Goal: Task Accomplishment & Management: Complete application form

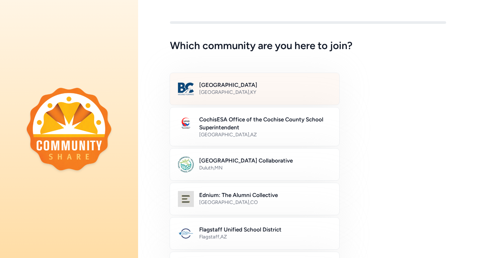
click at [256, 90] on div "[GEOGRAPHIC_DATA] , [GEOGRAPHIC_DATA]" at bounding box center [265, 92] width 132 height 7
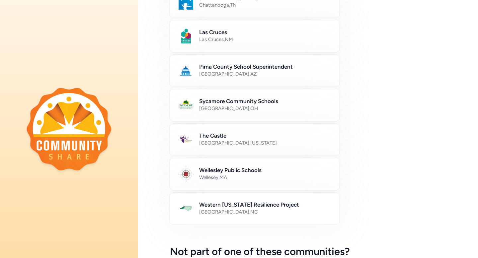
scroll to position [376, 0]
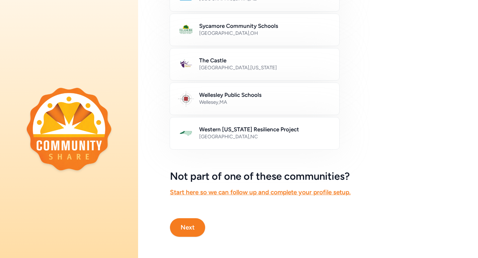
click at [194, 222] on button "Next" at bounding box center [187, 227] width 35 height 19
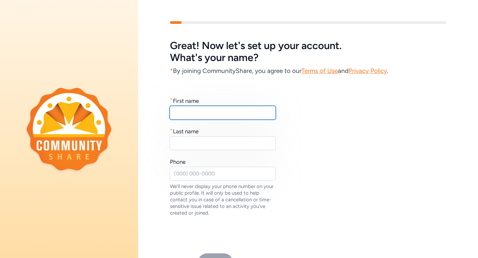
click at [194, 111] on input "text" at bounding box center [223, 113] width 106 height 14
type input "[PERSON_NAME]"
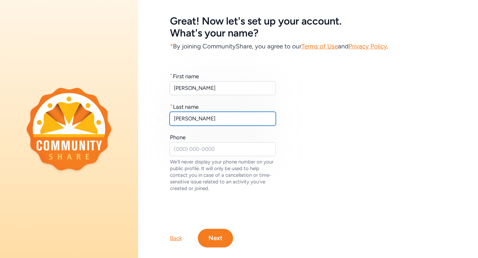
scroll to position [35, 0]
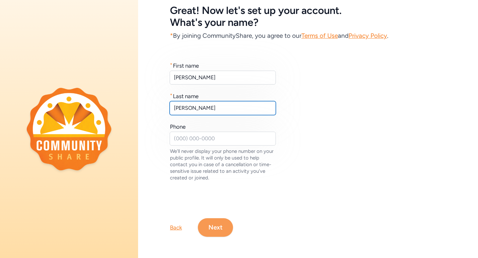
type input "[PERSON_NAME]"
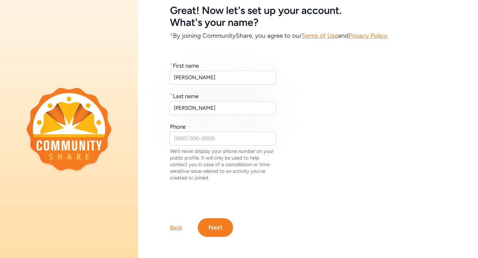
click at [216, 227] on button "Next" at bounding box center [215, 227] width 35 height 19
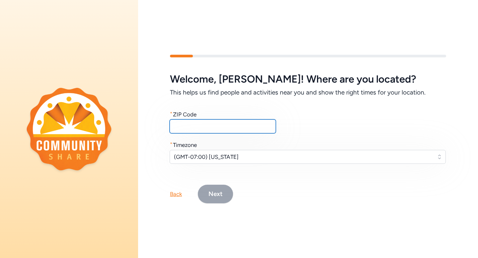
click at [205, 127] on input "text" at bounding box center [223, 126] width 106 height 14
type input "40243"
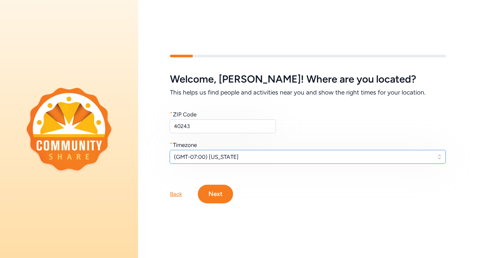
click at [217, 153] on span "(GMT-07:00) [US_STATE]" at bounding box center [303, 157] width 258 height 8
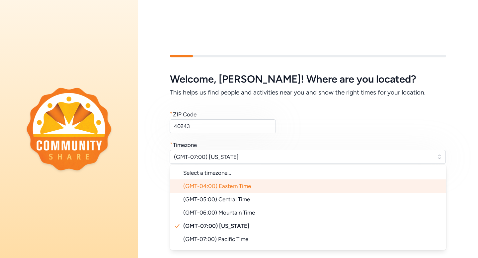
click at [221, 189] on span "(GMT-04:00) Eastern Time" at bounding box center [217, 186] width 68 height 7
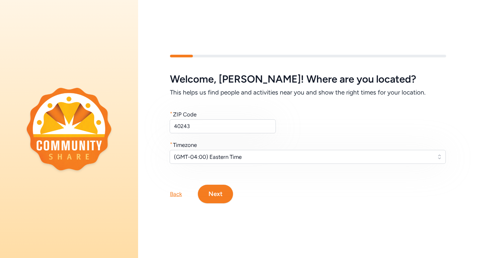
click at [222, 193] on button "Next" at bounding box center [215, 194] width 35 height 19
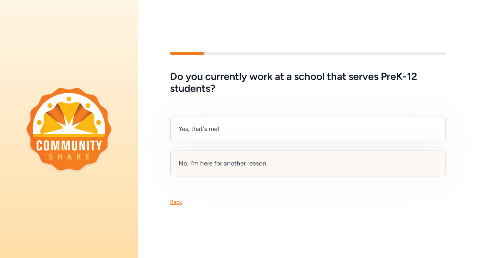
click at [228, 167] on div "No, I'm here for another reason" at bounding box center [223, 163] width 88 height 9
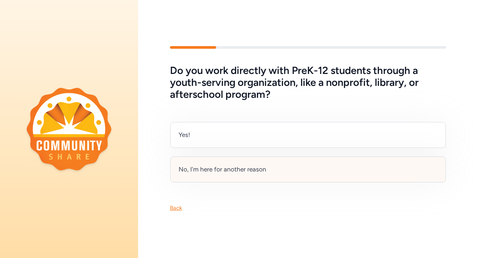
click at [234, 169] on div "No, I'm here for another reason" at bounding box center [223, 169] width 88 height 9
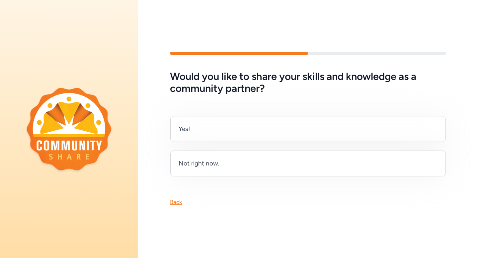
click at [175, 207] on div "Would you like to share your skills and knowledge as a community partner? Yes! …" at bounding box center [308, 129] width 340 height 196
click at [175, 205] on div "Back" at bounding box center [176, 202] width 12 height 8
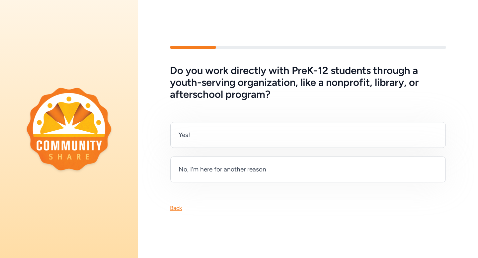
click at [175, 204] on div "Back" at bounding box center [176, 208] width 12 height 8
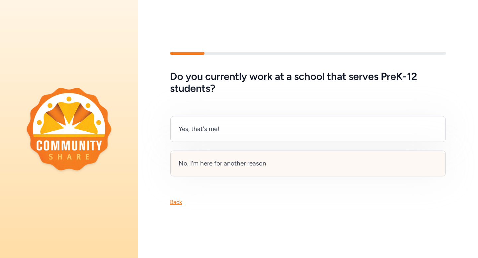
click at [225, 167] on div "No, I'm here for another reason" at bounding box center [223, 163] width 88 height 9
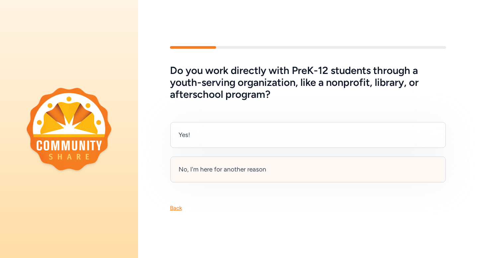
click at [241, 167] on div "No, I'm here for another reason" at bounding box center [223, 169] width 88 height 9
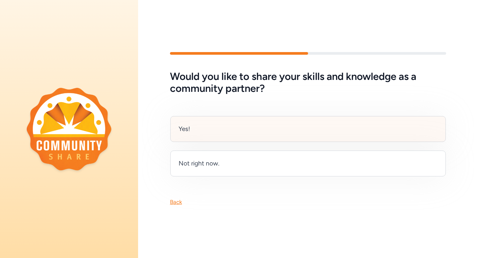
click at [237, 134] on div "Yes!" at bounding box center [307, 129] width 275 height 26
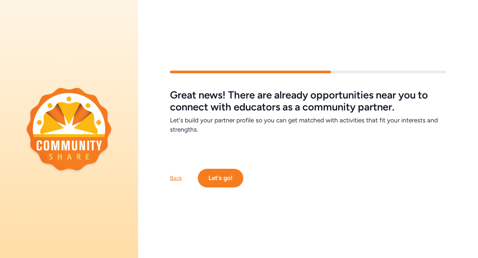
click at [215, 176] on button "Let's go!" at bounding box center [220, 178] width 45 height 19
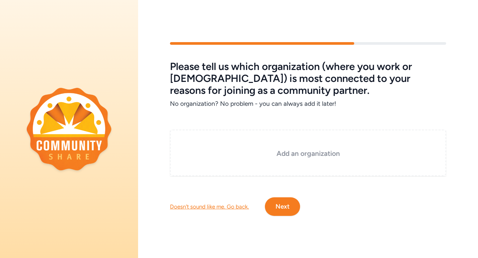
click at [273, 150] on h3 "Add an organization" at bounding box center [308, 153] width 243 height 9
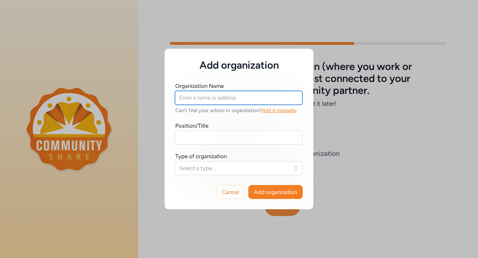
click at [216, 101] on input "text" at bounding box center [238, 98] width 127 height 14
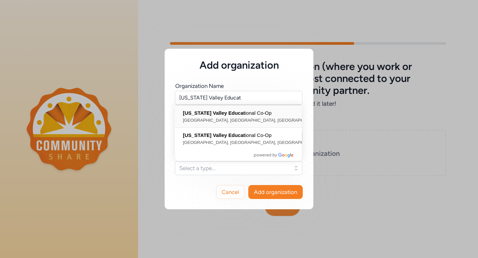
type input "[US_STATE] Valley Educational Co-Op, [GEOGRAPHIC_DATA], [GEOGRAPHIC_DATA], [GEO…"
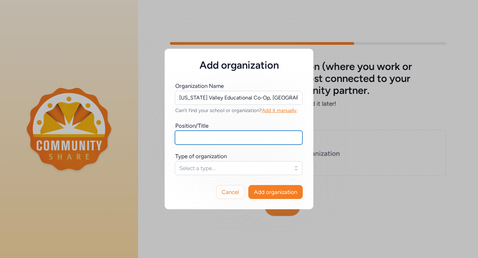
click at [230, 135] on input "text" at bounding box center [238, 138] width 127 height 14
type input "Digital Learning Consultant"
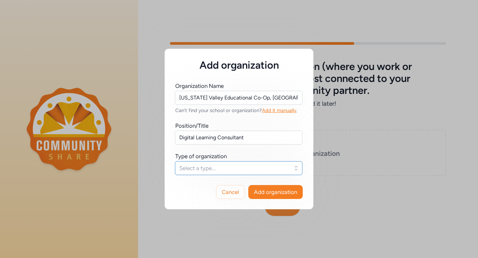
click at [221, 165] on span "Select a type..." at bounding box center [234, 168] width 110 height 8
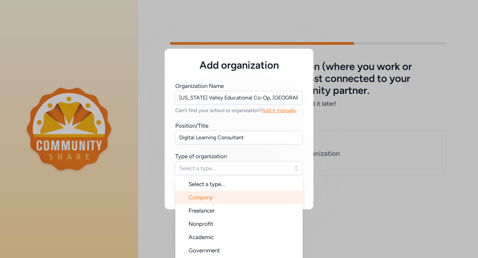
scroll to position [11, 0]
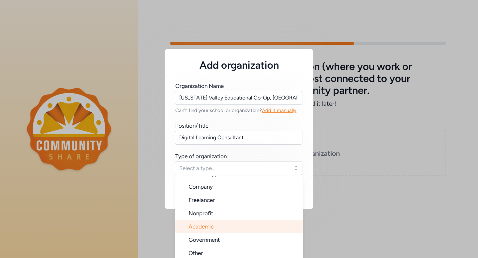
click at [214, 221] on li "Academic" at bounding box center [238, 226] width 127 height 13
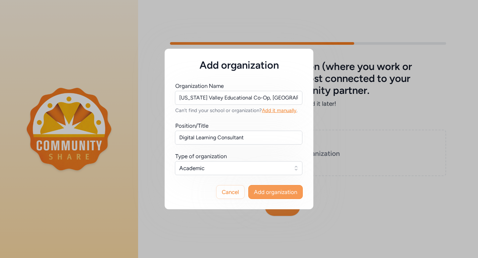
click at [280, 189] on span "Add organization" at bounding box center [275, 192] width 43 height 8
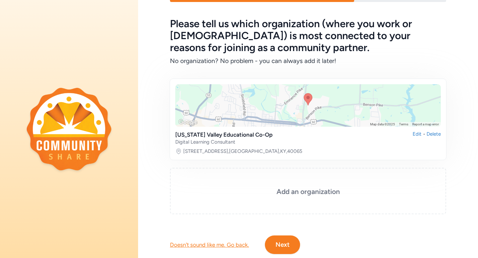
scroll to position [19, 0]
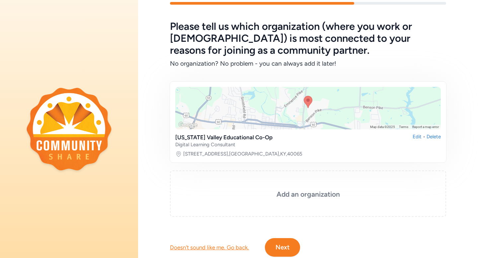
click at [252, 138] on div "[US_STATE] Valley Educational Co-Op" at bounding box center [223, 137] width 97 height 8
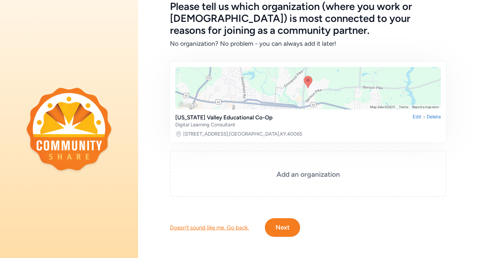
click at [284, 227] on button "Next" at bounding box center [282, 227] width 35 height 19
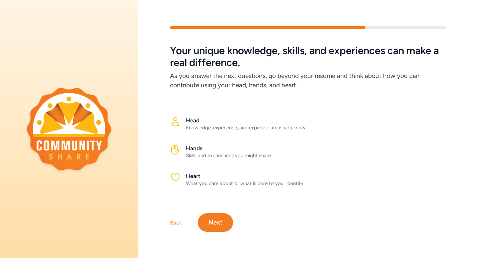
click at [239, 115] on div "Head Knowledge, experience, and expertise areas you know" at bounding box center [308, 123] width 276 height 25
click at [223, 221] on button "Next" at bounding box center [215, 222] width 35 height 19
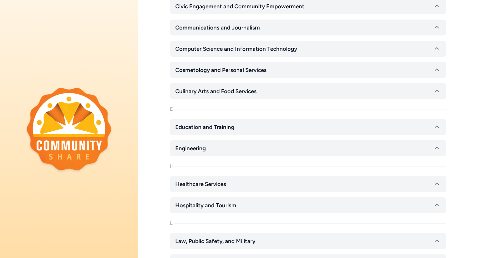
scroll to position [221, 0]
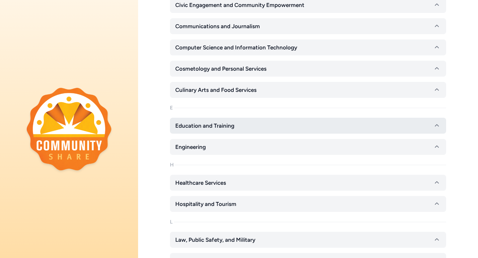
click at [245, 123] on button "Education and Training" at bounding box center [308, 126] width 276 height 16
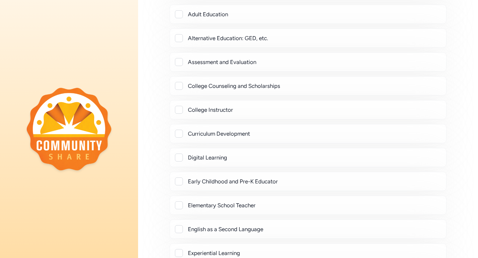
scroll to position [396, 0]
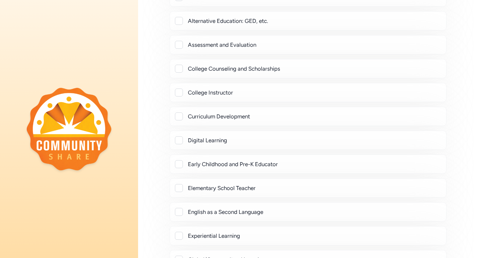
click at [181, 138] on div at bounding box center [179, 140] width 8 height 8
checkbox input "true"
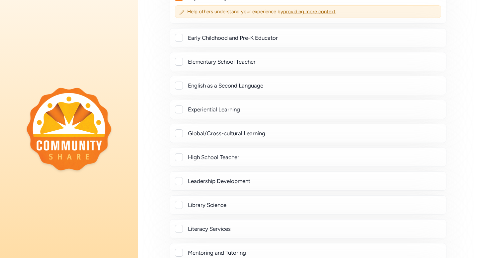
scroll to position [540, 0]
click at [179, 154] on div at bounding box center [179, 156] width 8 height 8
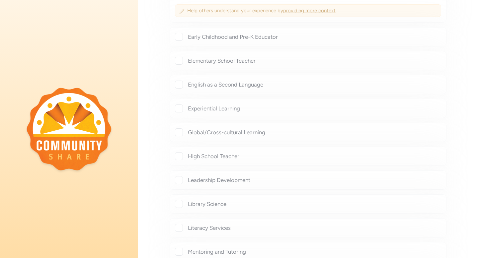
checkbox input "true"
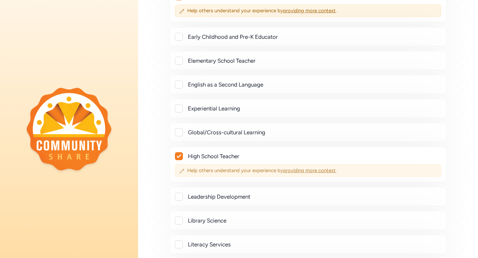
click at [181, 172] on icon at bounding box center [181, 171] width 5 height 5
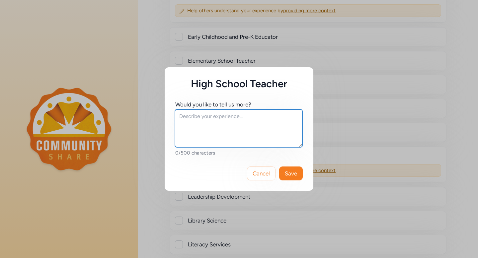
click at [235, 134] on textarea at bounding box center [238, 129] width 127 height 38
type textarea "English, Drama, Myths and Legends"
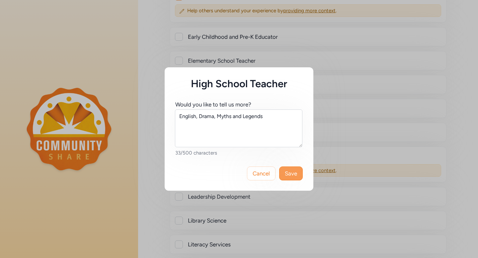
click at [288, 170] on span "Save" at bounding box center [291, 174] width 12 height 8
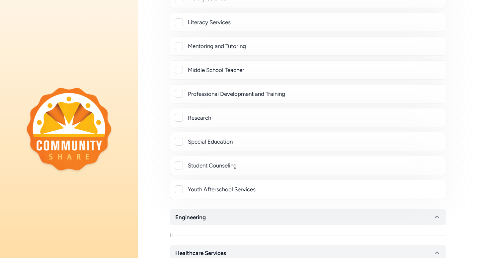
scroll to position [763, 0]
click at [178, 92] on div at bounding box center [179, 94] width 8 height 8
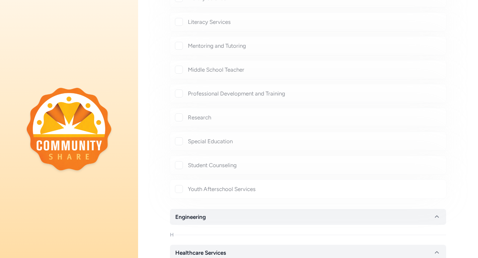
checkbox input "true"
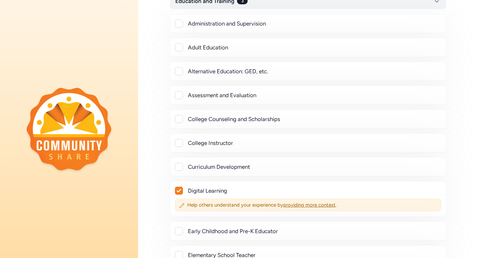
scroll to position [345, 0]
click at [180, 142] on div at bounding box center [179, 144] width 8 height 8
checkbox input "true"
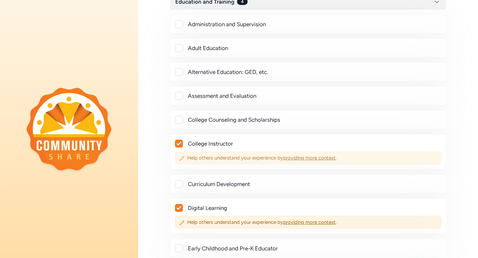
click at [181, 157] on icon at bounding box center [181, 158] width 5 height 5
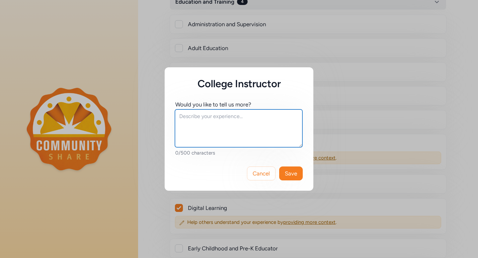
click at [241, 129] on textarea at bounding box center [238, 129] width 127 height 38
type textarea "Recently teaching part-time at the [GEOGRAPHIC_DATA]."
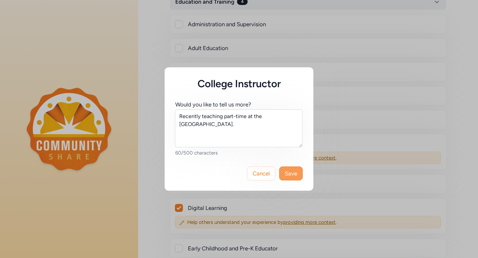
click at [292, 172] on span "Save" at bounding box center [291, 174] width 12 height 8
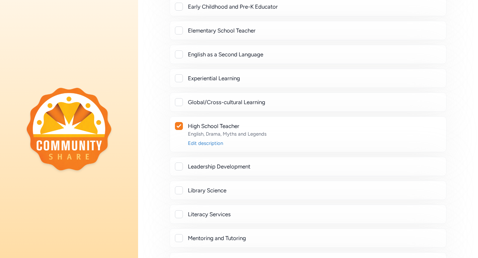
scroll to position [607, 0]
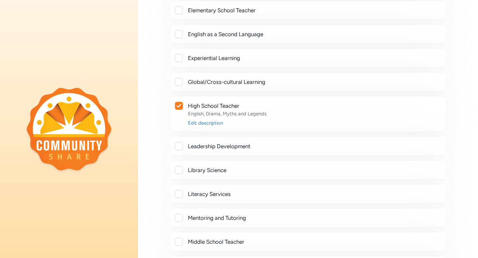
click at [182, 57] on div at bounding box center [179, 58] width 8 height 8
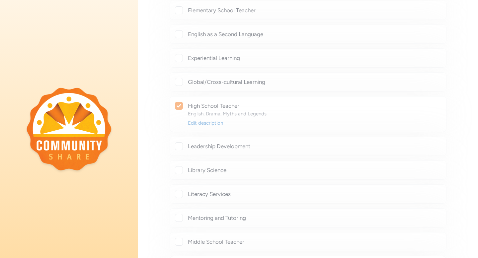
checkbox input "true"
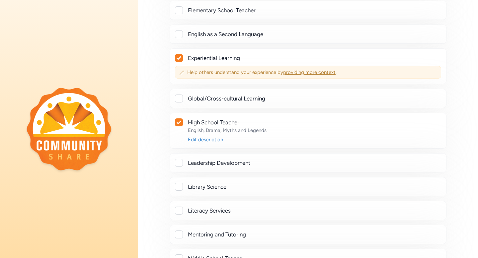
click at [181, 73] on icon at bounding box center [181, 72] width 5 height 5
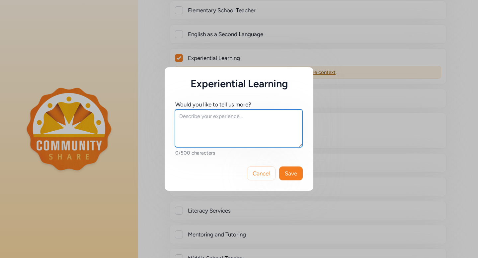
click at [236, 122] on textarea at bounding box center [238, 129] width 127 height 38
type textarea "Game-based learning is a particular passion of mine!"
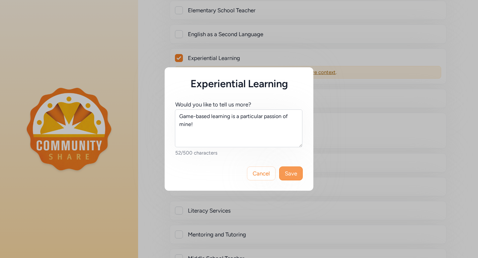
click at [292, 175] on span "Save" at bounding box center [291, 174] width 12 height 8
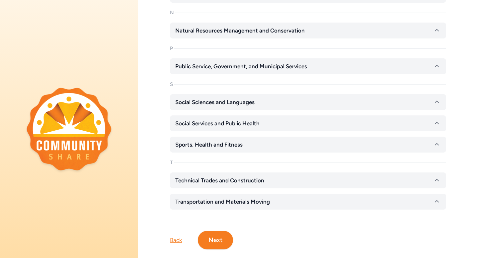
scroll to position [1240, 0]
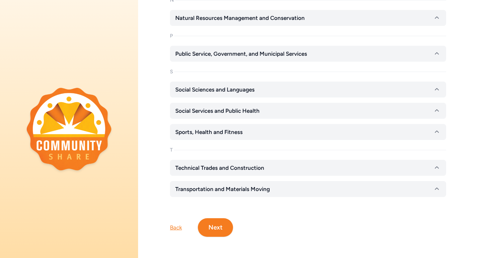
click at [224, 223] on button "Next" at bounding box center [215, 227] width 35 height 19
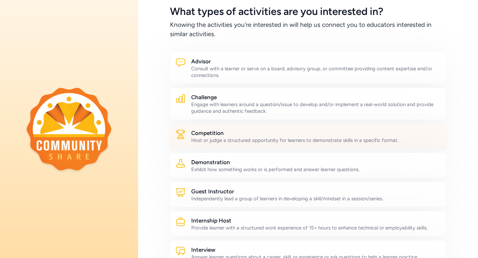
scroll to position [35, 0]
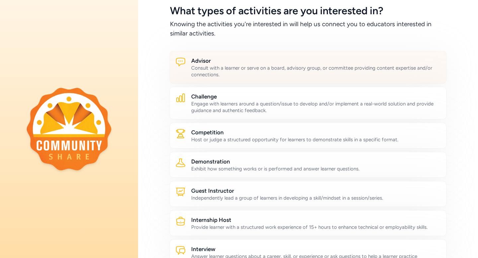
click at [266, 74] on div "Consult with a learner or serve on a board, advisory group, or committee provid…" at bounding box center [316, 71] width 250 height 13
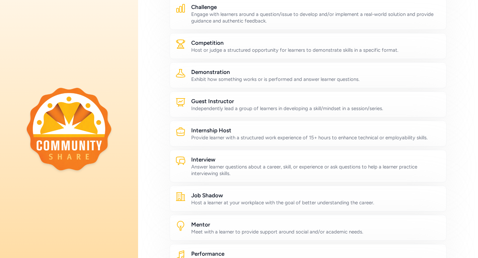
scroll to position [128, 0]
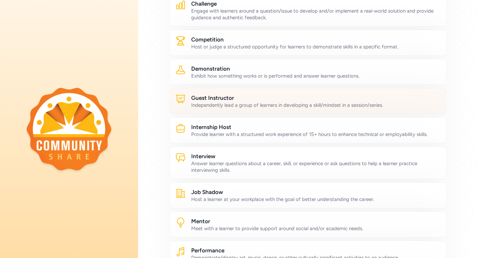
click at [270, 112] on div "Guest Instructor Independently lead a group of learners in developing a skill/m…" at bounding box center [308, 101] width 277 height 26
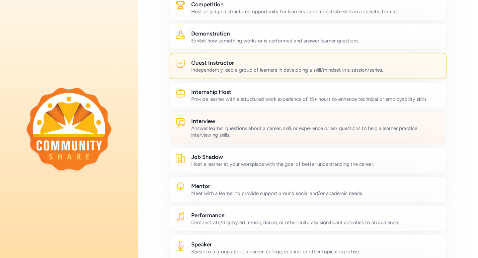
scroll to position [164, 0]
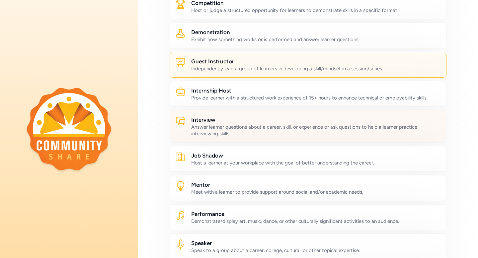
click at [273, 133] on div "Answer learner questions about a career, skill, or experience or ask questions …" at bounding box center [316, 130] width 250 height 13
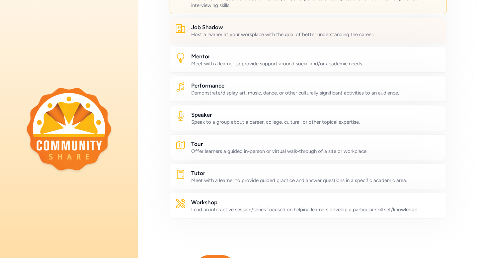
scroll to position [294, 0]
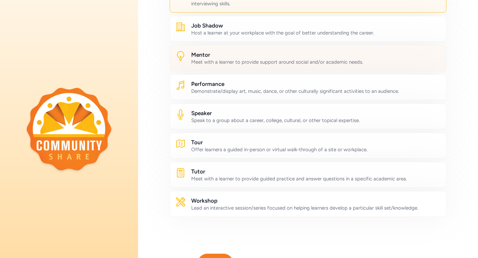
click at [273, 68] on div "Mentor Meet with a learner to provide support around social and/or academic nee…" at bounding box center [308, 58] width 277 height 26
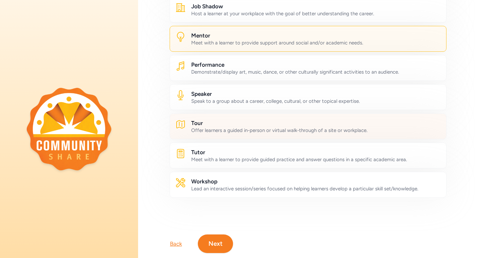
scroll to position [320, 0]
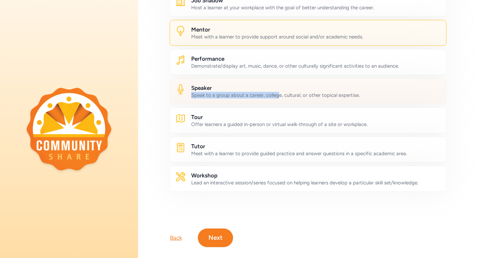
click at [278, 92] on div "Speak to a group about a career, college, cultural, or other topical expertise." at bounding box center [316, 95] width 250 height 7
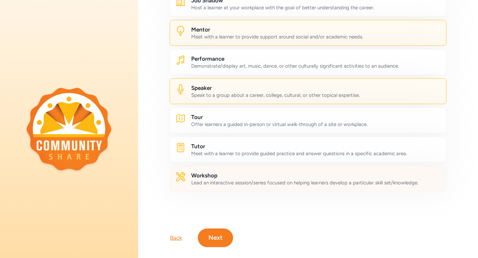
click at [273, 178] on h2 "Workshop" at bounding box center [316, 176] width 250 height 8
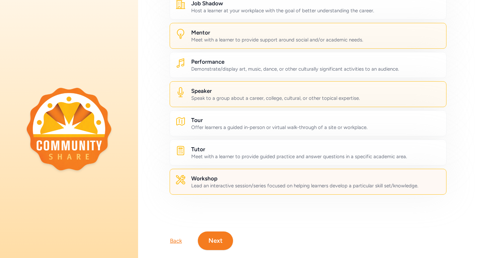
scroll to position [330, 0]
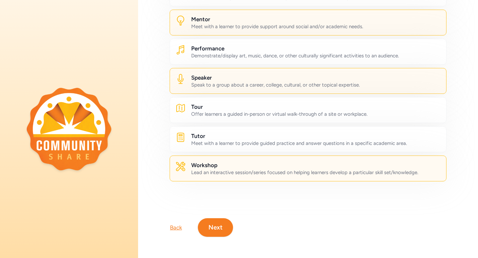
click at [220, 223] on button "Next" at bounding box center [215, 227] width 35 height 19
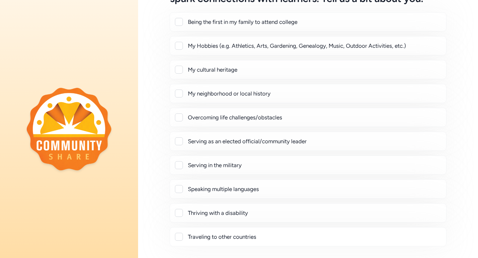
scroll to position [60, 0]
click at [179, 46] on div at bounding box center [179, 45] width 8 height 8
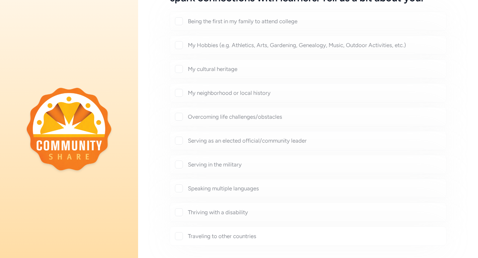
checkbox input "true"
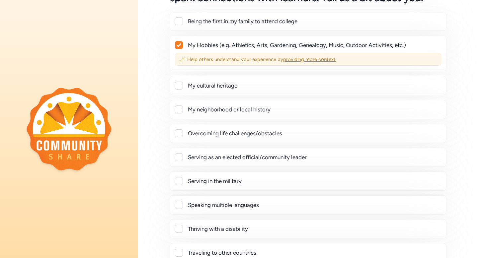
click at [184, 58] on div "Help others understand your experience by providing more context ." at bounding box center [308, 59] width 266 height 13
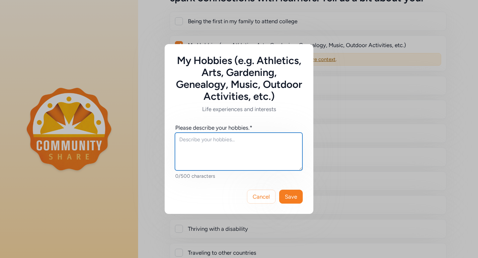
click at [208, 137] on textarea at bounding box center [238, 152] width 127 height 38
type textarea "L"
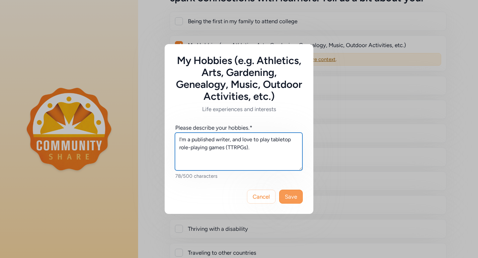
type textarea "I'm a published writer, and love to play tabletop role-playing games (TTRPGs)."
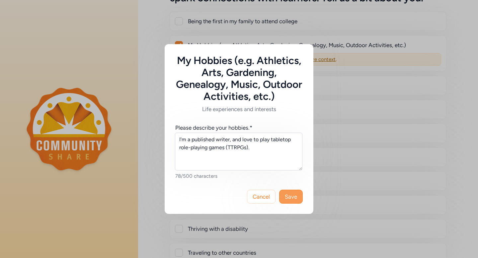
click at [293, 198] on span "Save" at bounding box center [291, 197] width 12 height 8
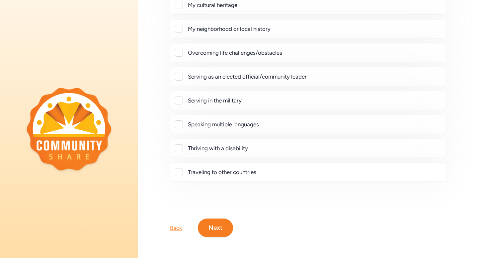
scroll to position [141, 0]
click at [219, 223] on button "Next" at bounding box center [215, 227] width 35 height 19
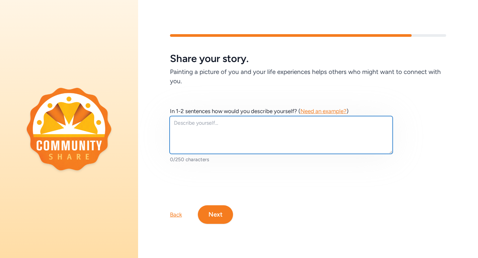
click at [245, 136] on textarea at bounding box center [281, 135] width 223 height 38
type textarea "a"
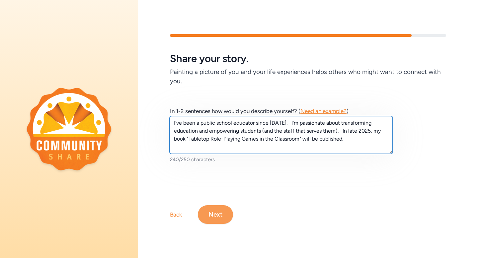
type textarea "I've been a public school educator since [DATE]. I'm passionate about transform…"
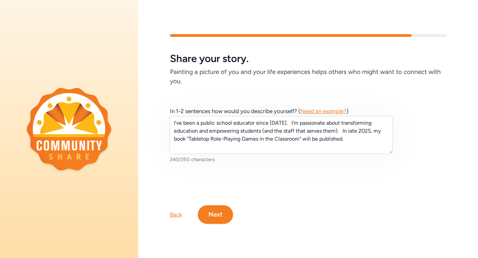
click at [221, 211] on button "Next" at bounding box center [215, 214] width 35 height 19
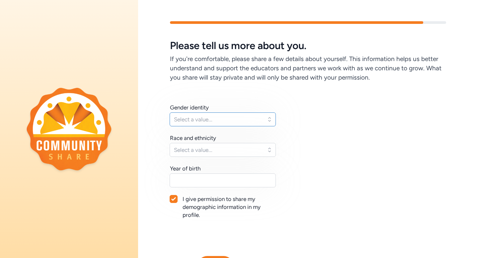
click at [245, 118] on span "Select a value..." at bounding box center [218, 119] width 88 height 8
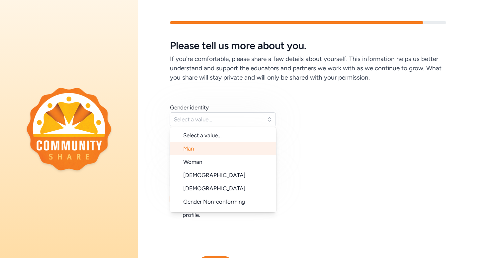
click at [231, 145] on li "Man" at bounding box center [223, 148] width 106 height 13
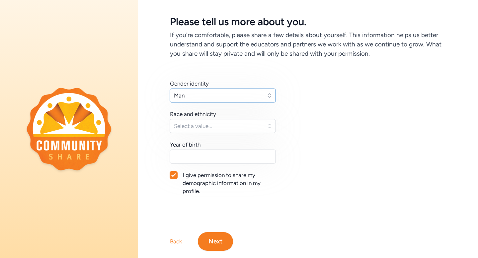
scroll to position [28, 0]
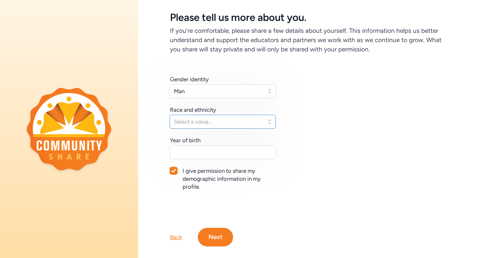
click at [247, 124] on span "Select a value..." at bounding box center [218, 122] width 88 height 8
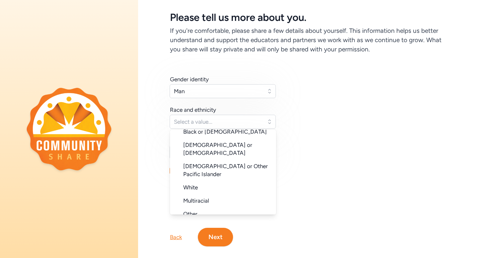
scroll to position [66, 0]
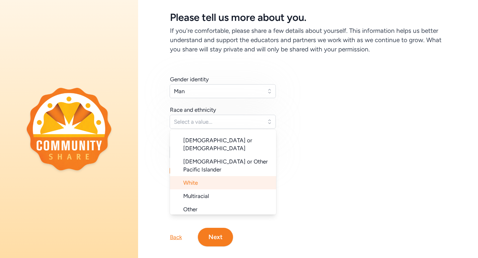
click at [240, 176] on li "White" at bounding box center [223, 182] width 106 height 13
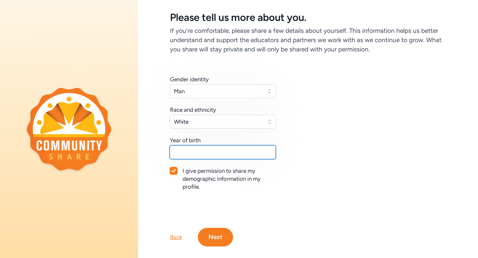
click at [245, 151] on input "text" at bounding box center [223, 152] width 106 height 14
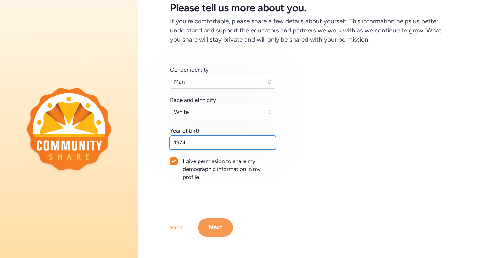
type input "1974"
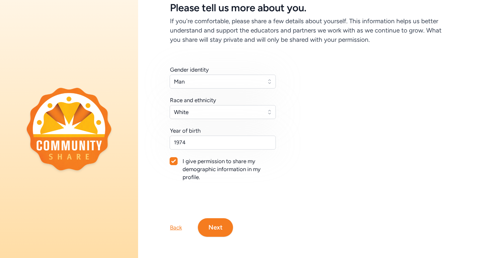
click at [219, 227] on button "Next" at bounding box center [215, 227] width 35 height 19
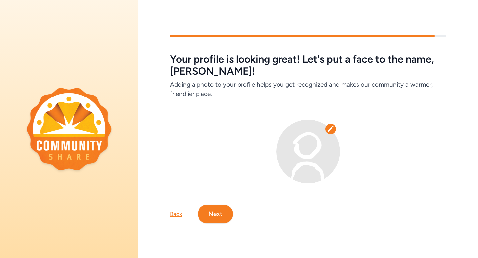
click at [330, 127] on icon at bounding box center [330, 129] width 7 height 7
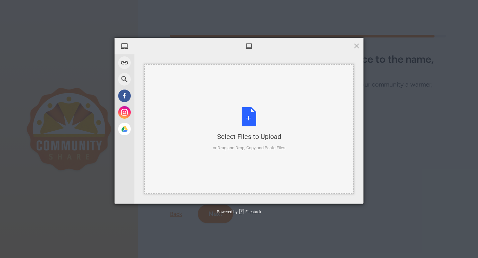
click at [247, 114] on div "Select Files to Upload or Drag and Drop, Copy and Paste Files" at bounding box center [249, 129] width 73 height 44
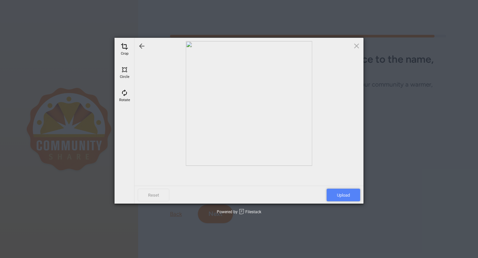
click at [339, 193] on span "Upload" at bounding box center [344, 195] width 34 height 13
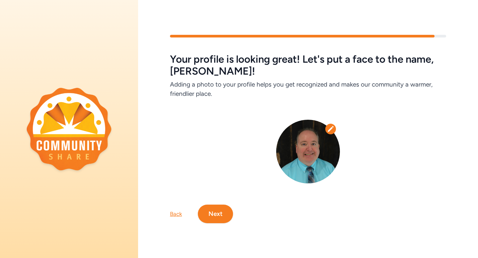
click at [217, 215] on button "Next" at bounding box center [215, 214] width 35 height 19
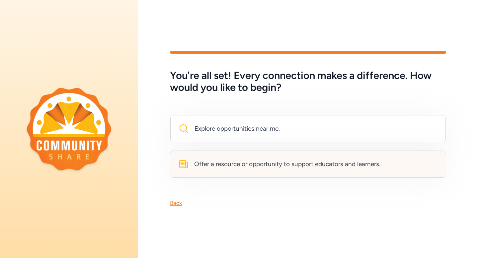
click at [243, 167] on div "Offer a resource or opportunity to support educators and learners." at bounding box center [287, 164] width 186 height 9
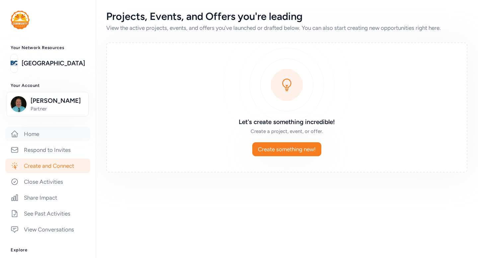
click at [36, 135] on link "Home" at bounding box center [47, 134] width 85 height 15
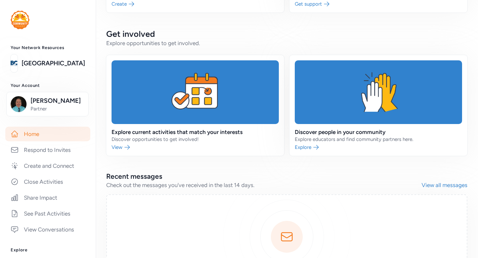
scroll to position [194, 0]
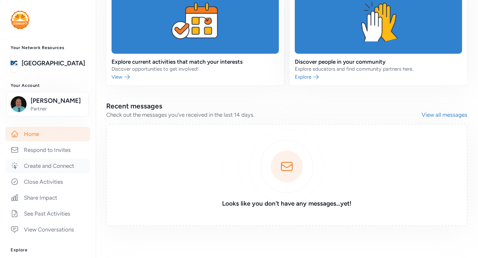
click at [67, 165] on link "Create and Connect" at bounding box center [47, 166] width 85 height 15
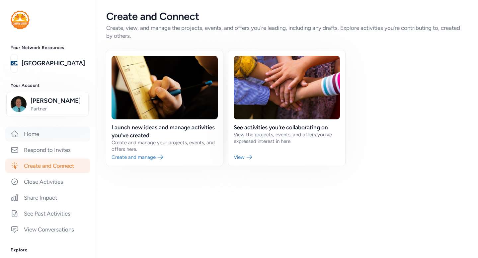
click at [43, 134] on link "Home" at bounding box center [47, 134] width 85 height 15
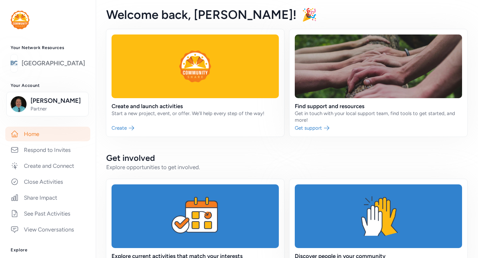
click at [53, 65] on link "[GEOGRAPHIC_DATA]" at bounding box center [53, 63] width 63 height 9
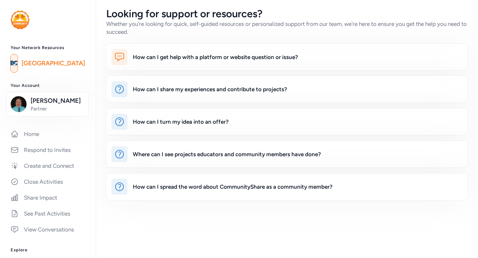
click at [22, 20] on img at bounding box center [20, 20] width 19 height 19
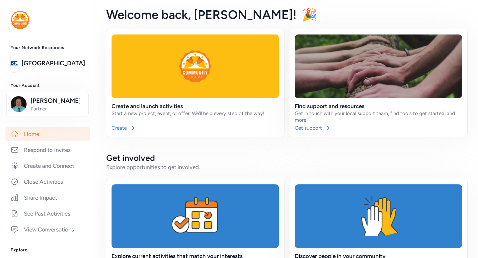
click at [30, 136] on link "Home" at bounding box center [47, 134] width 85 height 15
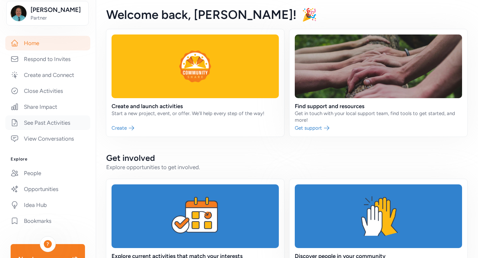
scroll to position [149, 0]
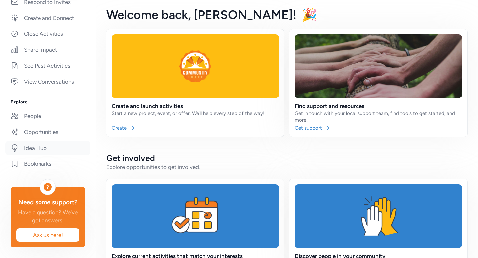
click at [38, 144] on link "Idea Hub" at bounding box center [47, 148] width 85 height 15
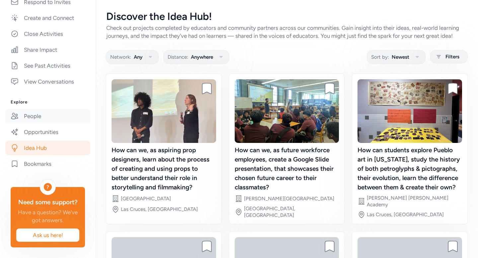
click at [37, 118] on link "People" at bounding box center [47, 116] width 85 height 15
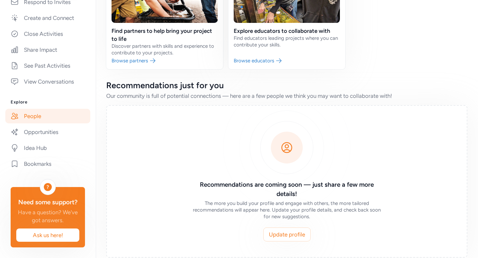
scroll to position [107, 0]
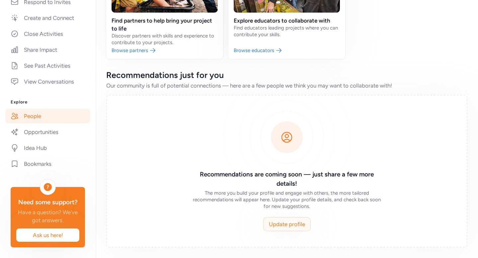
click at [285, 222] on span "Update profile" at bounding box center [287, 224] width 36 height 8
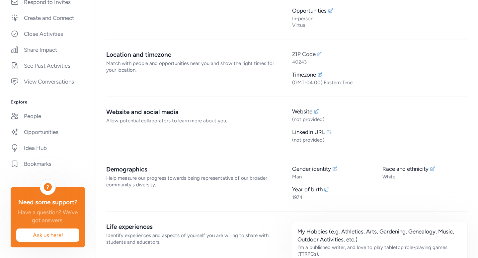
scroll to position [151, 0]
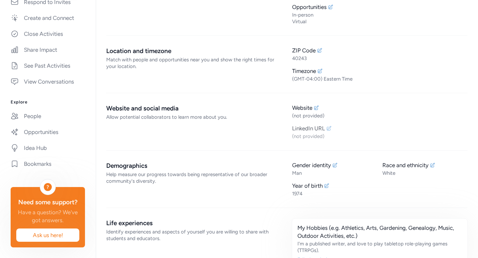
click at [313, 136] on div "(not provided)" at bounding box center [379, 136] width 175 height 7
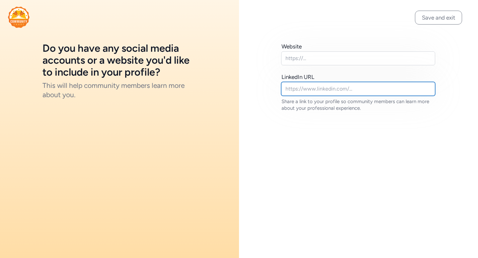
click at [307, 93] on input "text" at bounding box center [358, 89] width 154 height 14
paste input "[URL][DOMAIN_NAME][PERSON_NAME]"
type input "[URL][DOMAIN_NAME][PERSON_NAME]"
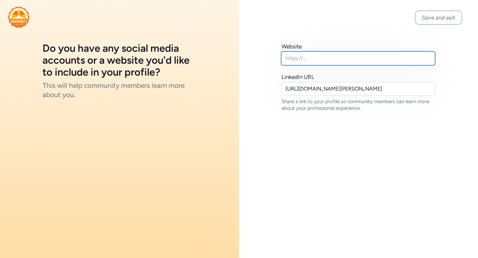
click at [297, 56] on input "text" at bounding box center [358, 58] width 154 height 14
type input "a"
paste input "[URL][DOMAIN_NAME]"
type input "[URL][DOMAIN_NAME]"
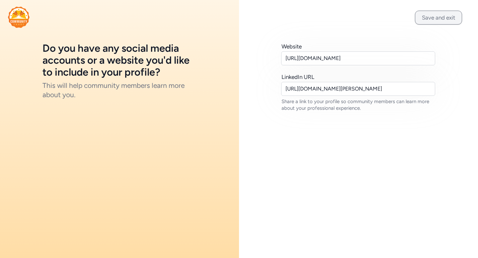
click at [435, 16] on button "Save and exit" at bounding box center [438, 18] width 47 height 14
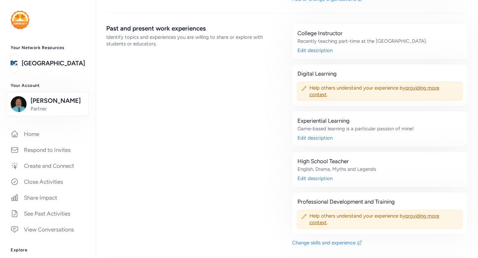
scroll to position [578, 0]
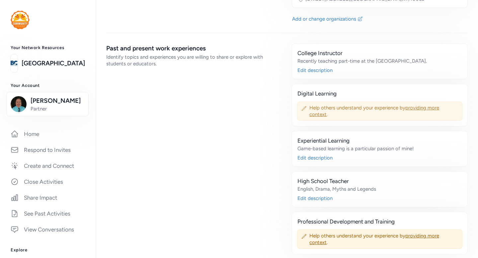
click at [305, 107] on icon at bounding box center [303, 108] width 5 height 5
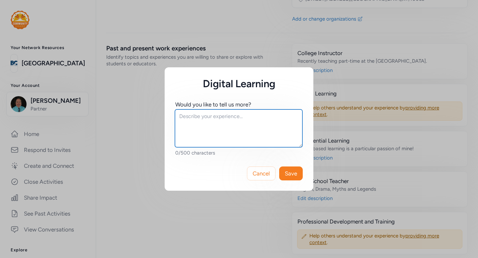
click at [239, 113] on textarea at bounding box center [238, 129] width 127 height 38
click at [179, 117] on textarea "Blended learning and artificial intelligence." at bounding box center [238, 129] width 127 height 38
type textarea "Learning about, and leading with, blended learning and artificial intelligence."
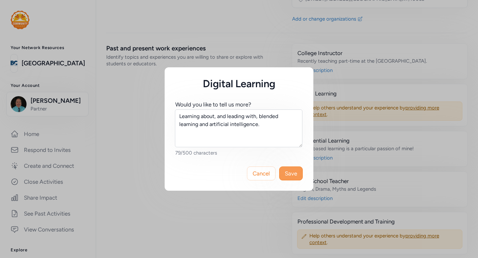
click at [289, 171] on span "Save" at bounding box center [291, 174] width 12 height 8
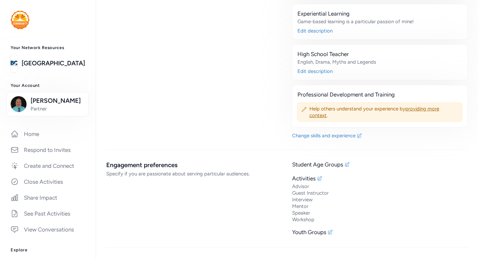
scroll to position [706, 0]
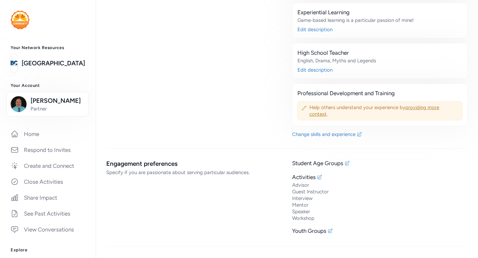
click at [304, 107] on icon at bounding box center [303, 108] width 5 height 5
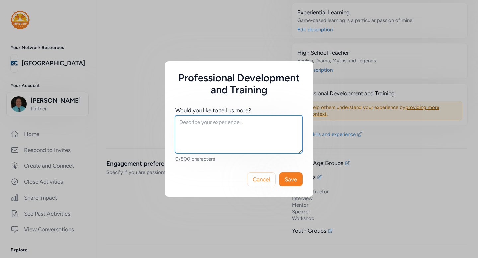
click at [283, 128] on textarea at bounding box center [238, 134] width 127 height 38
paste textarea "[URL][DOMAIN_NAME][DOMAIN_NAME]"
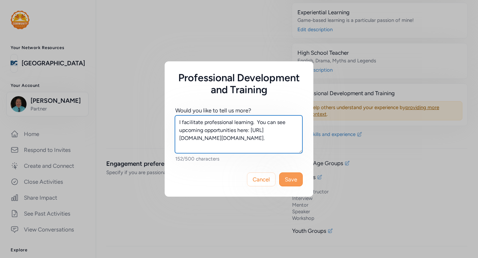
type textarea "I facilitate professional learning. You can see upcoming opportunities here: [U…"
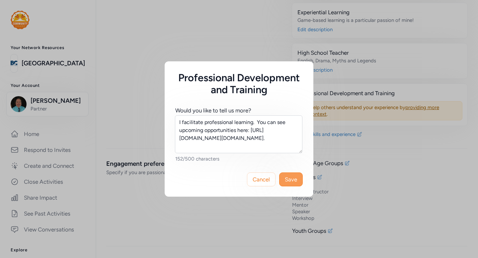
click at [292, 182] on span "Save" at bounding box center [291, 180] width 12 height 8
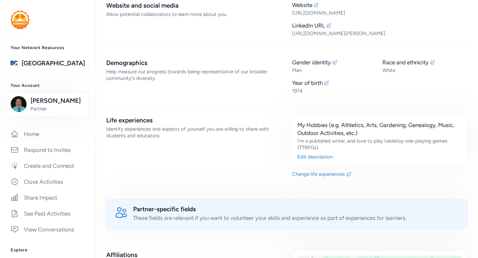
scroll to position [283, 0]
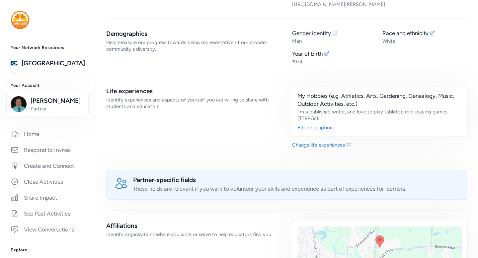
click at [349, 106] on div "My Hobbies (e.g. Athletics, Arts, Gardening, Genealogy, Music, Outdoor Activiti…" at bounding box center [379, 100] width 165 height 16
click at [324, 125] on div "Edit description" at bounding box center [379, 127] width 165 height 7
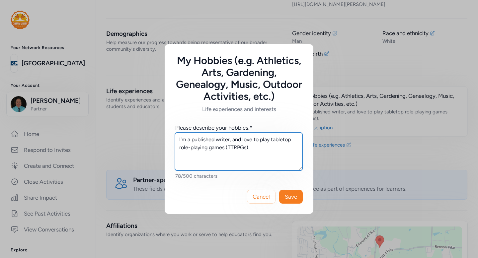
click at [261, 149] on textarea "I'm a published writer, and love to play tabletop role-playing games (TTRPGs)." at bounding box center [238, 152] width 127 height 38
type textarea "I'm a published writer, and love to play tabletop role-playing games (TTRPGs), …"
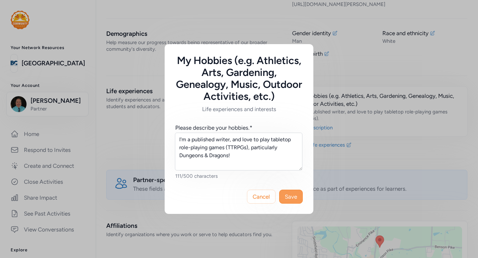
click at [291, 199] on span "Save" at bounding box center [291, 197] width 12 height 8
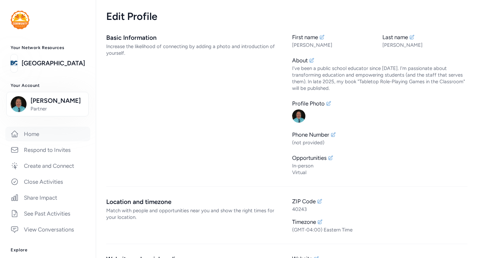
click at [46, 131] on link "Home" at bounding box center [47, 134] width 85 height 15
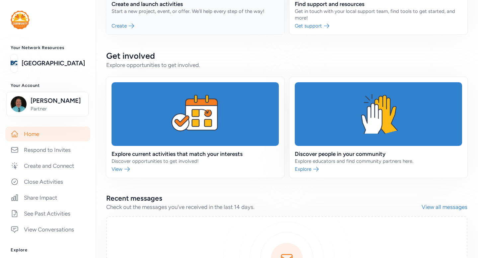
scroll to position [105, 0]
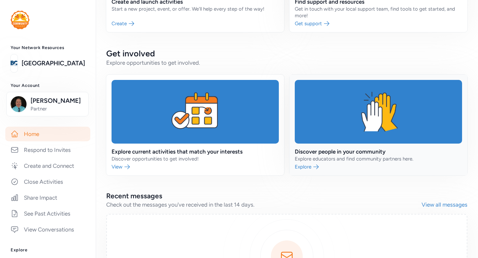
click at [332, 116] on link at bounding box center [378, 125] width 178 height 101
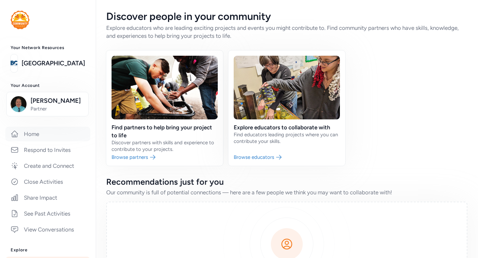
click at [36, 137] on link "Home" at bounding box center [47, 134] width 85 height 15
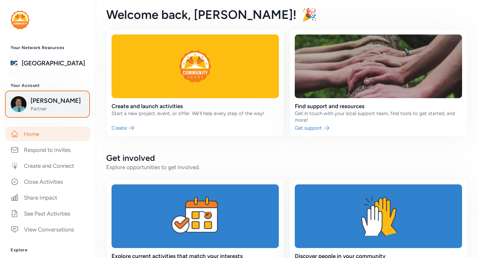
click at [52, 104] on span "[PERSON_NAME]" at bounding box center [58, 100] width 54 height 9
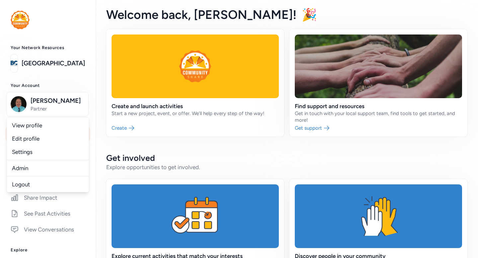
click at [22, 26] on img at bounding box center [20, 20] width 19 height 19
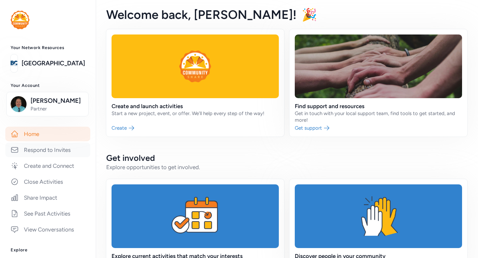
click at [47, 151] on link "Respond to Invites" at bounding box center [47, 150] width 85 height 15
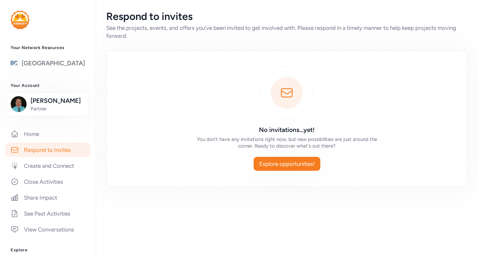
click at [47, 63] on link "[GEOGRAPHIC_DATA]" at bounding box center [53, 63] width 63 height 9
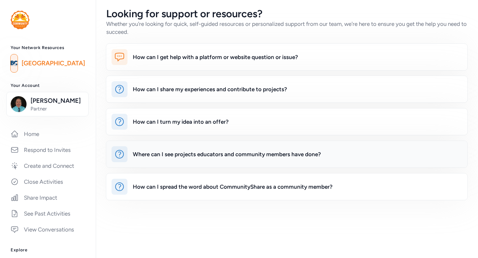
click at [189, 152] on div "Where can I see projects educators and community members have done?" at bounding box center [227, 154] width 188 height 8
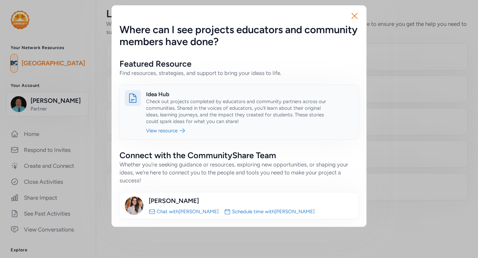
click at [205, 101] on link at bounding box center [238, 112] width 239 height 54
click at [353, 15] on icon "button" at bounding box center [354, 16] width 11 height 11
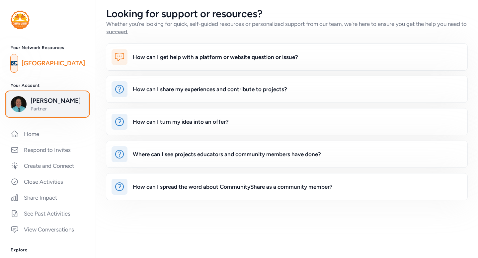
click at [38, 101] on span "[PERSON_NAME]" at bounding box center [58, 100] width 54 height 9
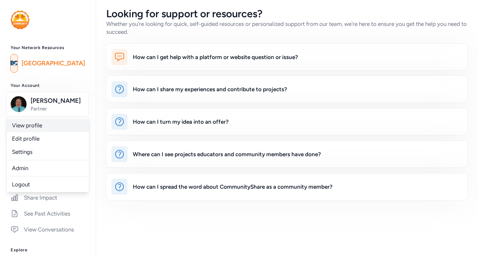
click at [26, 124] on link "View profile" at bounding box center [48, 125] width 82 height 13
